Goal: Book appointment/travel/reservation

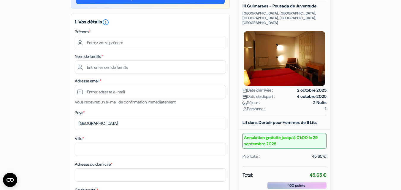
scroll to position [66, 0]
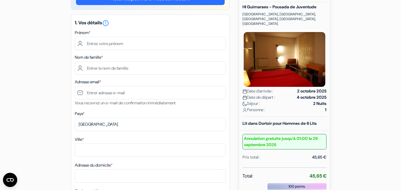
drag, startPoint x: 403, startPoint y: 43, endPoint x: 405, endPoint y: 65, distance: 21.7
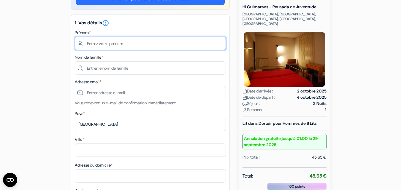
click at [138, 47] on input "text" at bounding box center [150, 43] width 151 height 13
type input "[PERSON_NAME]"
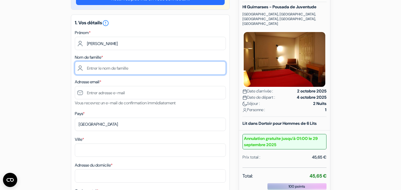
type input "[PERSON_NAME]"
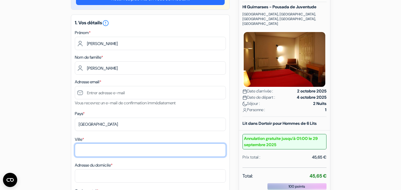
type input "Roanne"
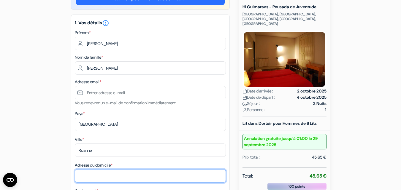
type input "[STREET_ADDRESS][PERSON_NAME]"
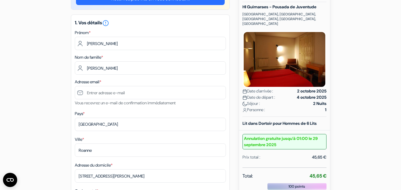
type input "42300"
type input "0652571689"
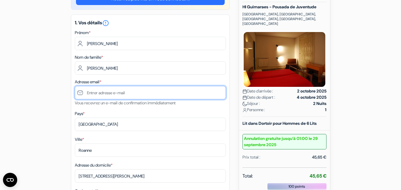
click at [117, 91] on input "text" at bounding box center [150, 92] width 151 height 13
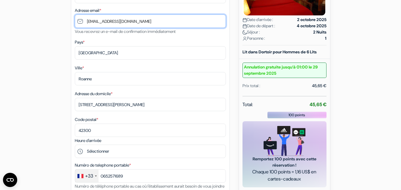
scroll to position [144, 0]
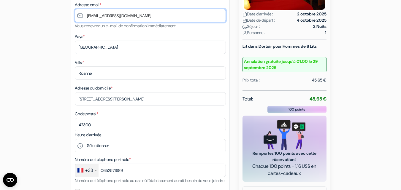
type input "[EMAIL_ADDRESS][DOMAIN_NAME]"
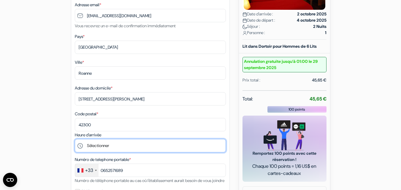
click at [81, 145] on select "Sélectionner 18:00 19:00 20:00 21:00 22:00 23:00 0:00" at bounding box center [150, 145] width 151 height 13
click at [75, 139] on select "Sélectionner 18:00 19:00 20:00 21:00 22:00 23:00 0:00" at bounding box center [150, 145] width 151 height 13
click at [100, 146] on select "Sélectionner 18:00 19:00 20:00 21:00 22:00 23:00 0:00" at bounding box center [150, 145] width 151 height 13
click at [75, 139] on select "Sélectionner 18:00 19:00 20:00 21:00 22:00 23:00 0:00" at bounding box center [150, 145] width 151 height 13
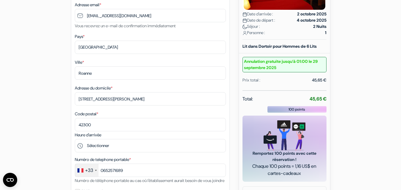
click at [106, 81] on div "Ville * [GEOGRAPHIC_DATA] Adresse du domicile * [STREET_ADDRESS][PERSON_NAME] C…" at bounding box center [150, 95] width 151 height 73
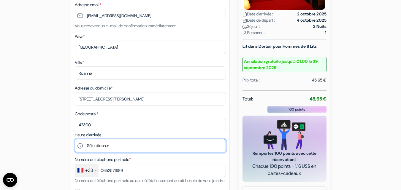
click at [93, 145] on select "Sélectionner 18:00 19:00 20:00 21:00 22:00 23:00 0:00" at bounding box center [150, 145] width 151 height 13
select select "18"
click at [75, 139] on select "Sélectionner 18:00 19:00 20:00 21:00 22:00 23:00 0:00" at bounding box center [150, 145] width 151 height 13
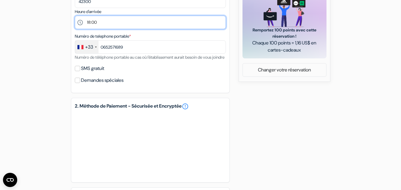
scroll to position [272, 0]
